Goal: Task Accomplishment & Management: Manage account settings

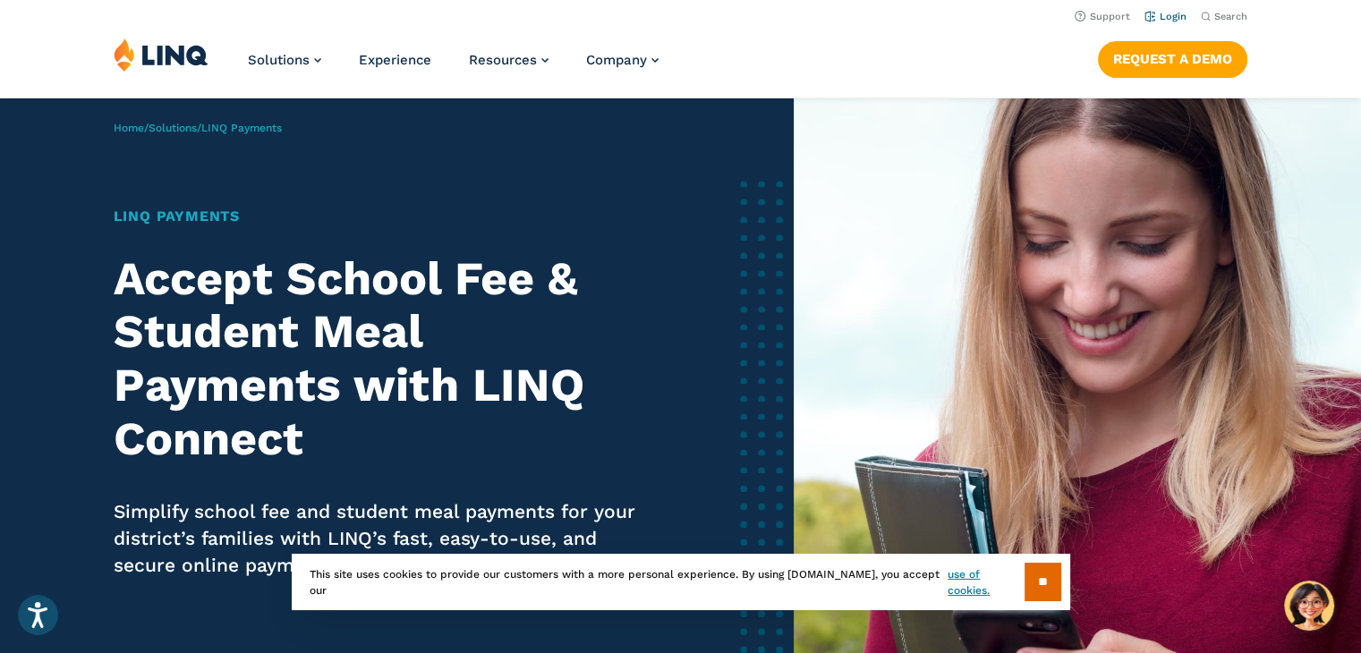
click at [1164, 13] on link "Login" at bounding box center [1165, 17] width 42 height 12
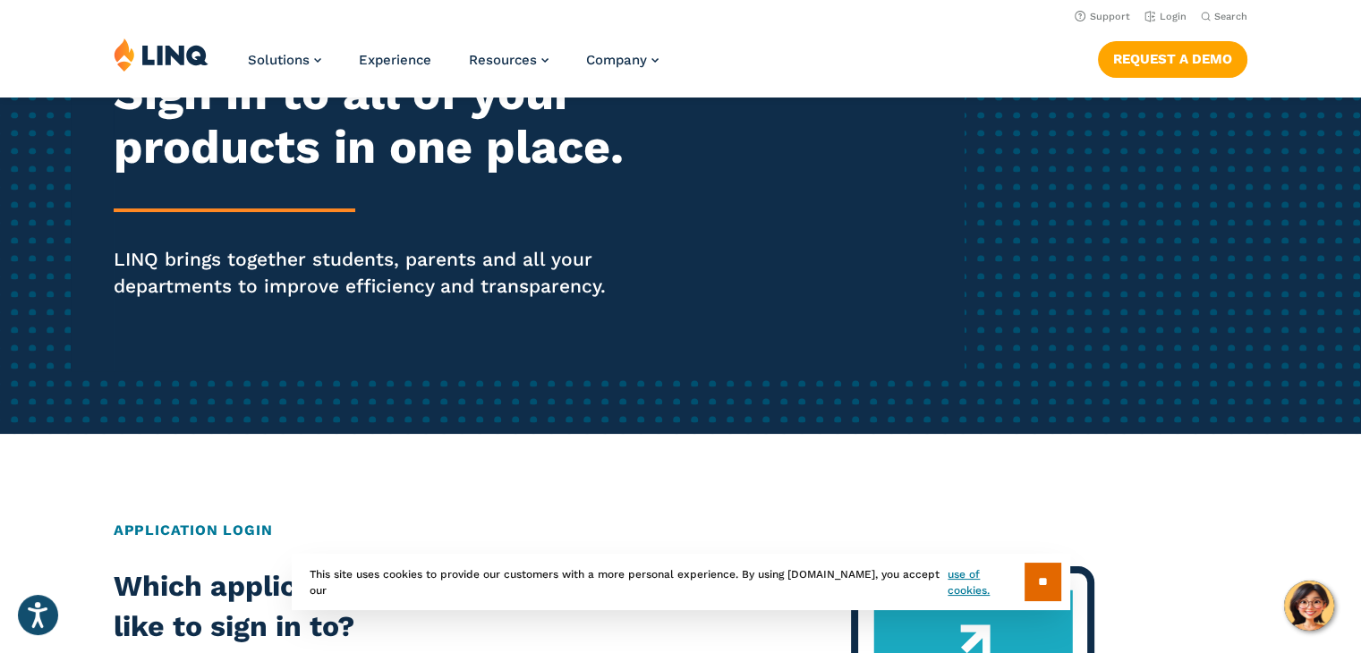
scroll to position [234, 0]
